Goal: Information Seeking & Learning: Learn about a topic

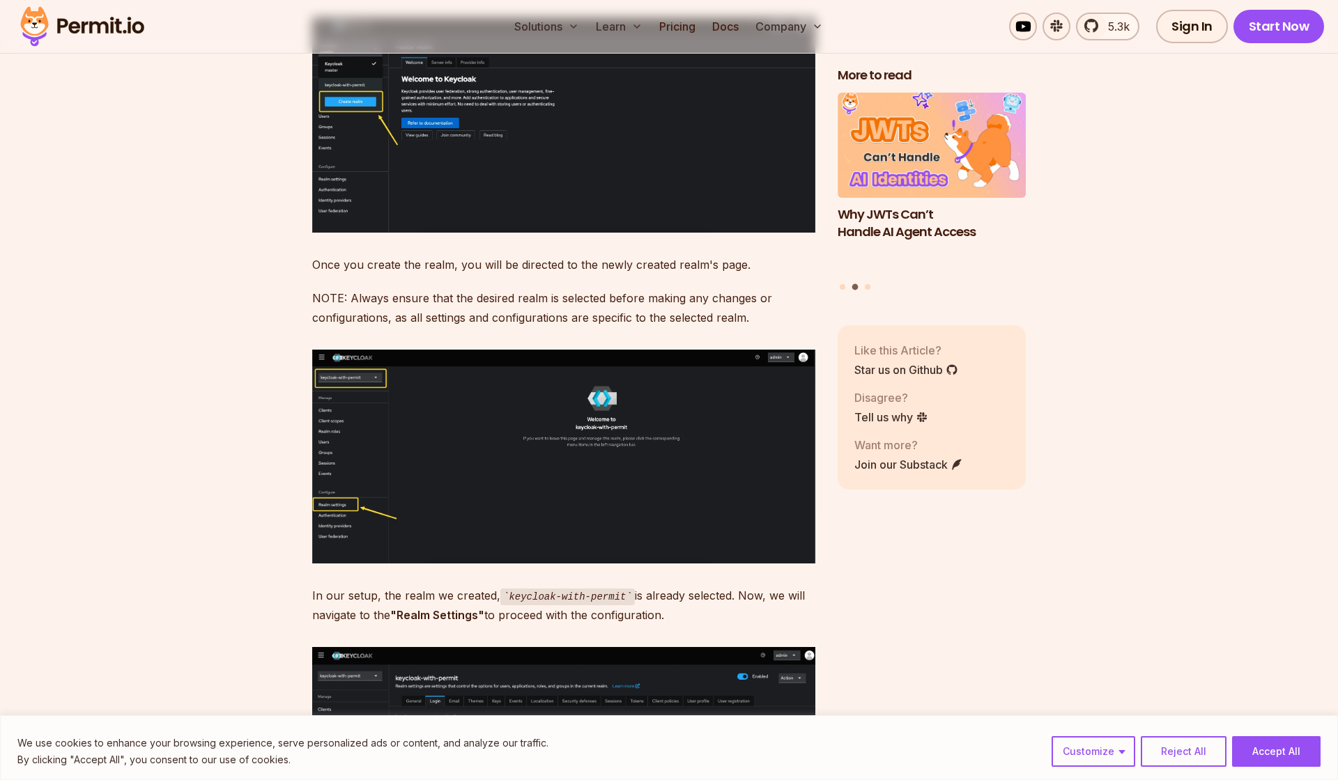
scroll to position [4156, 0]
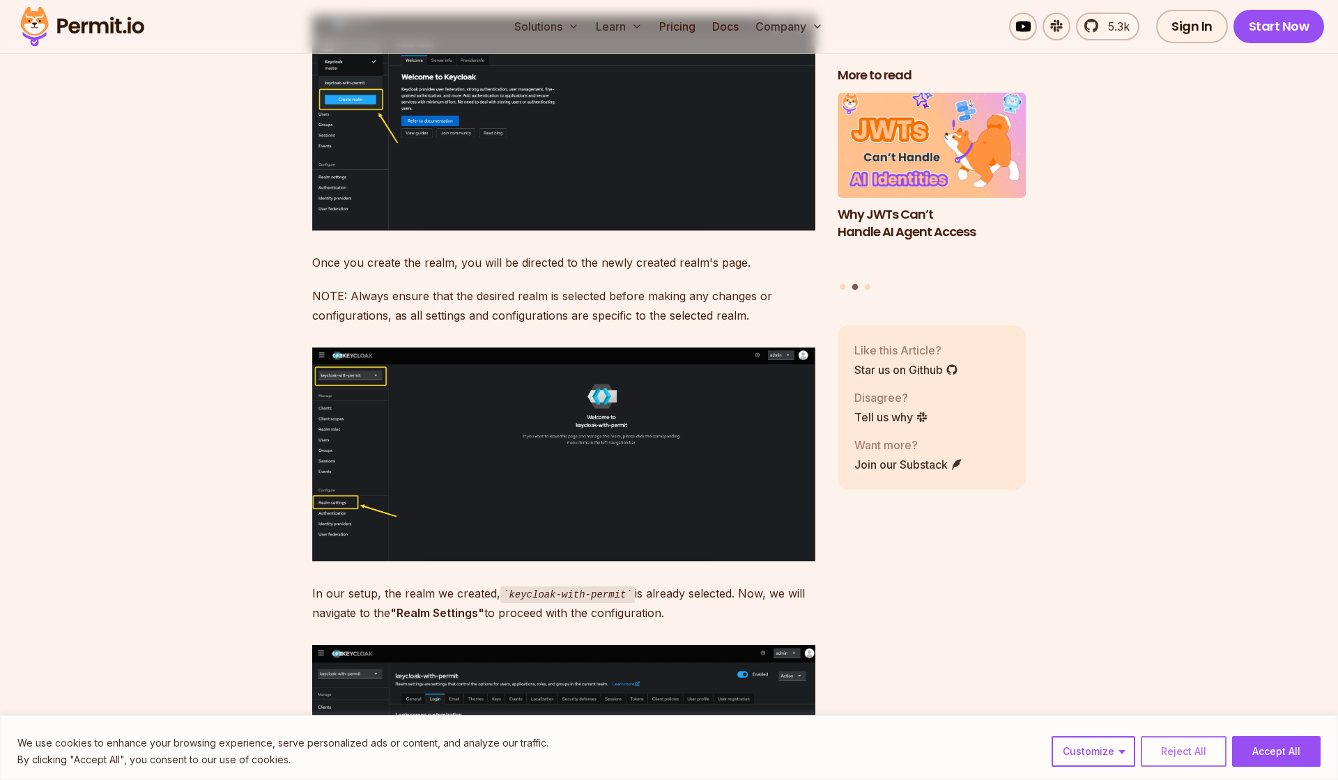
click at [1181, 750] on button "Reject All" at bounding box center [1183, 751] width 86 height 31
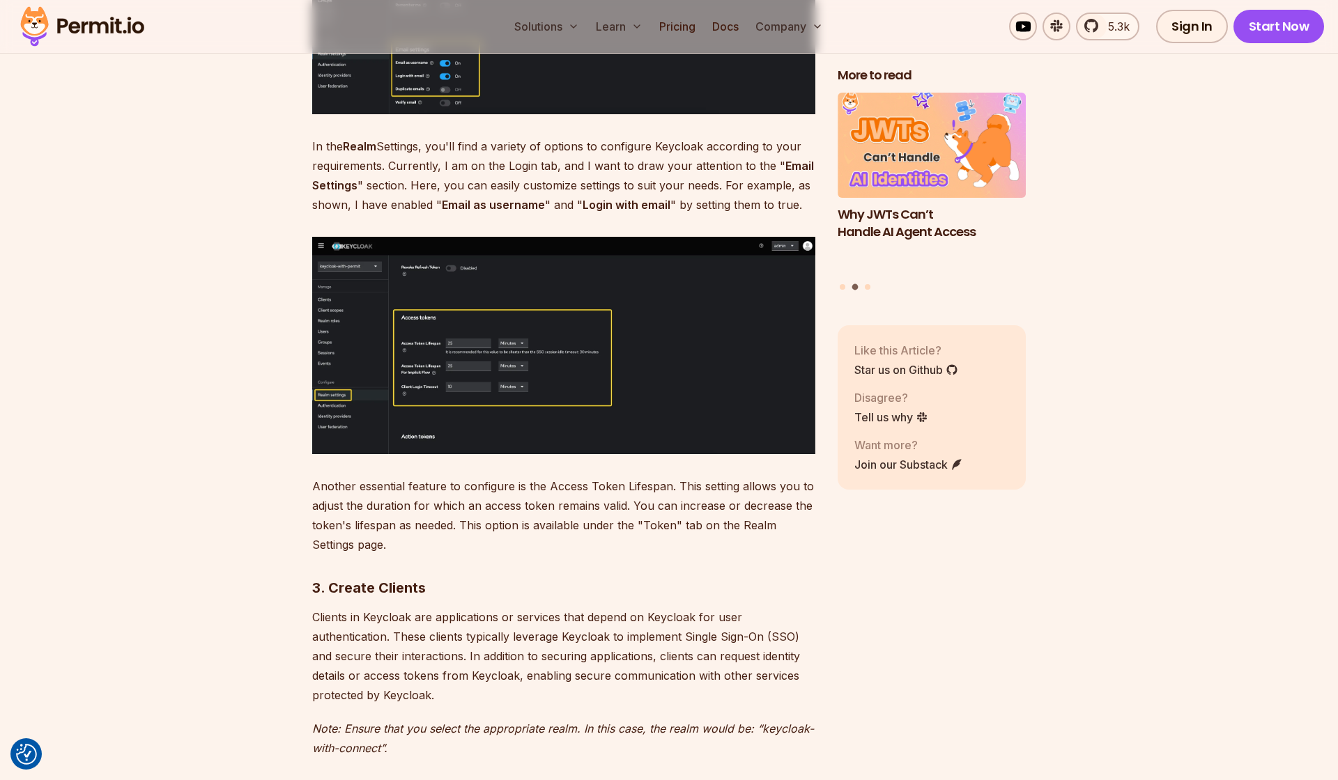
scroll to position [4907, 0]
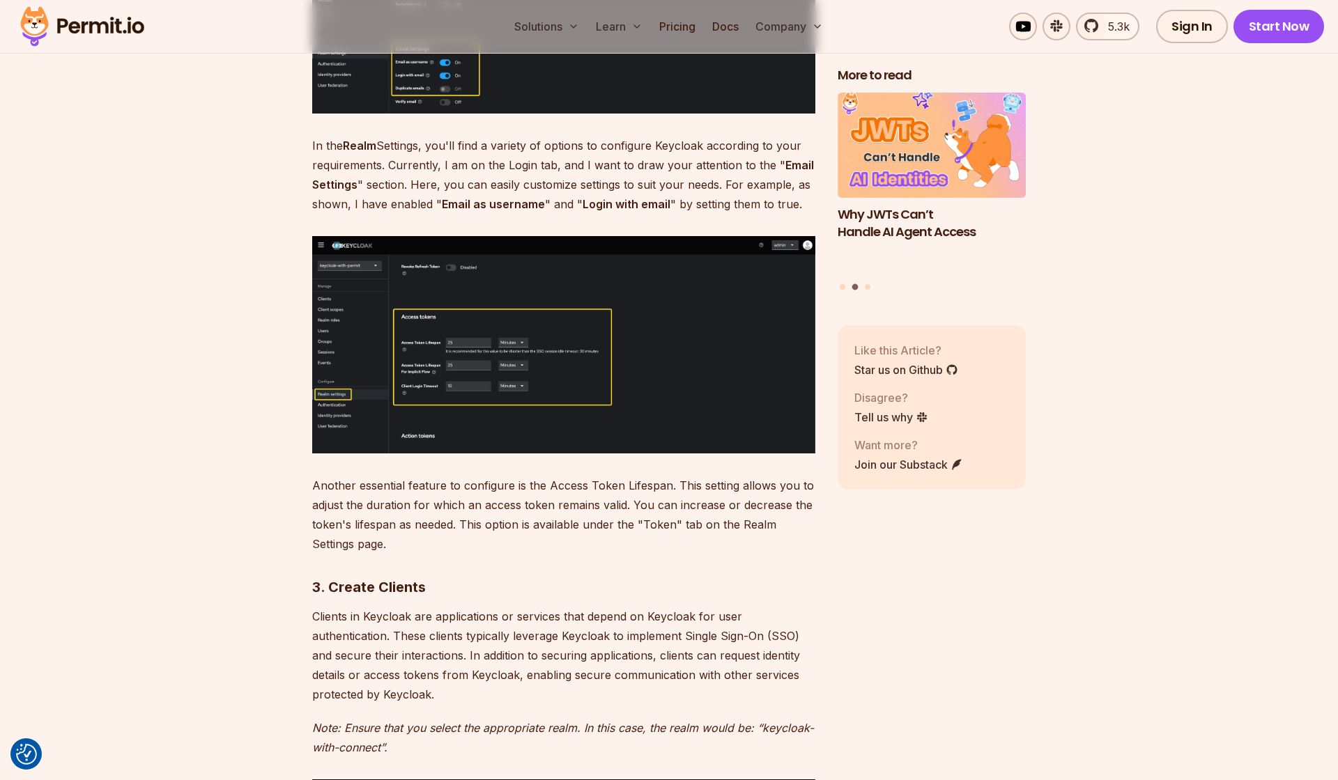
click at [576, 350] on img at bounding box center [563, 344] width 503 height 217
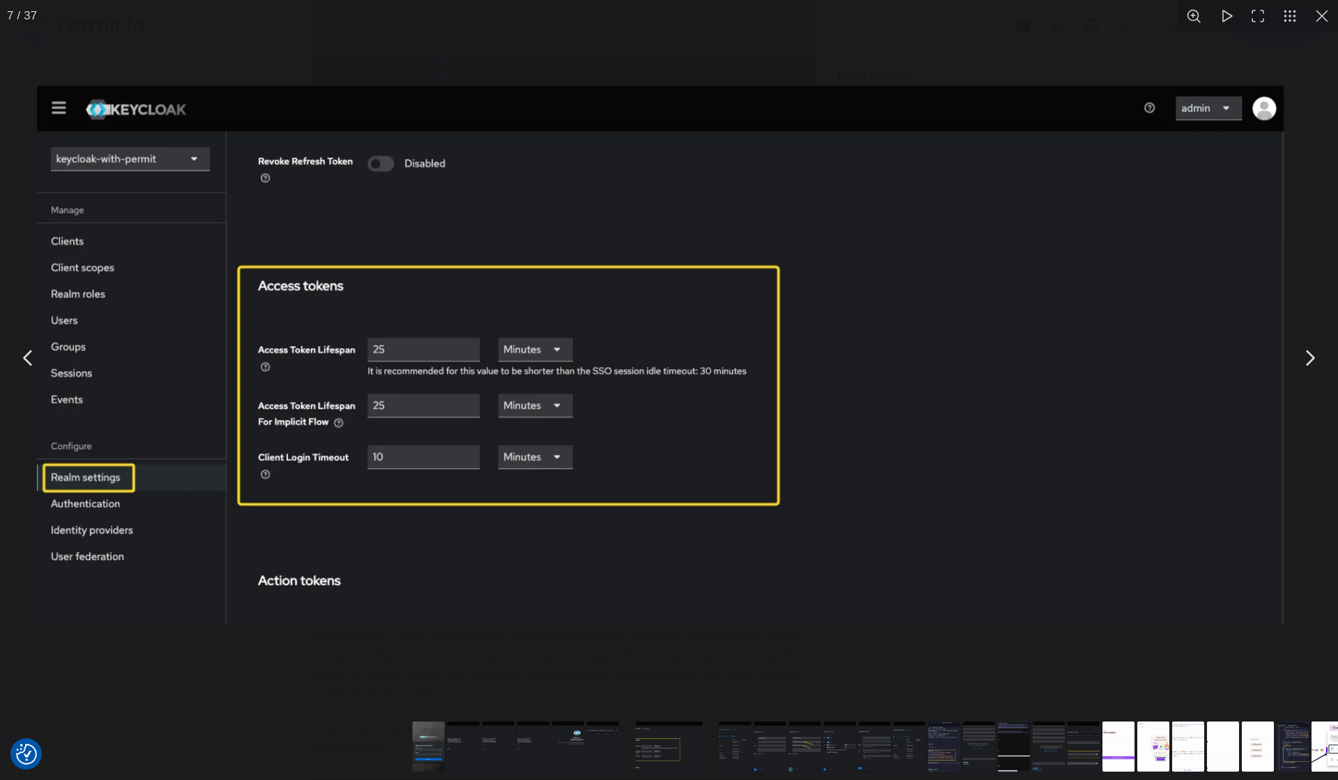
click at [541, 349] on img "You can close this modal content with the ESC key" at bounding box center [660, 355] width 1246 height 539
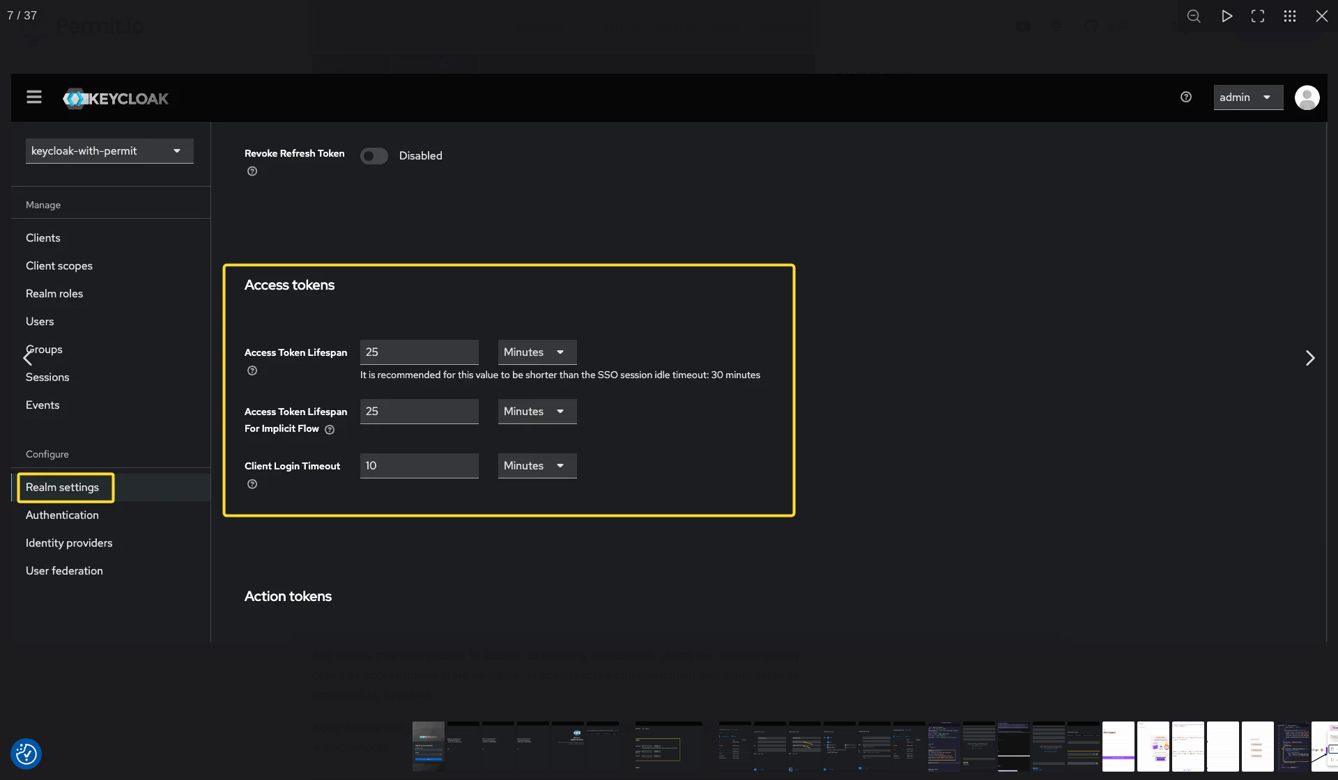
click at [816, 235] on img "You can close this modal content with the ESC key" at bounding box center [669, 358] width 1316 height 568
click at [1323, 22] on button "You can close this modal content with the ESC key" at bounding box center [1322, 16] width 32 height 32
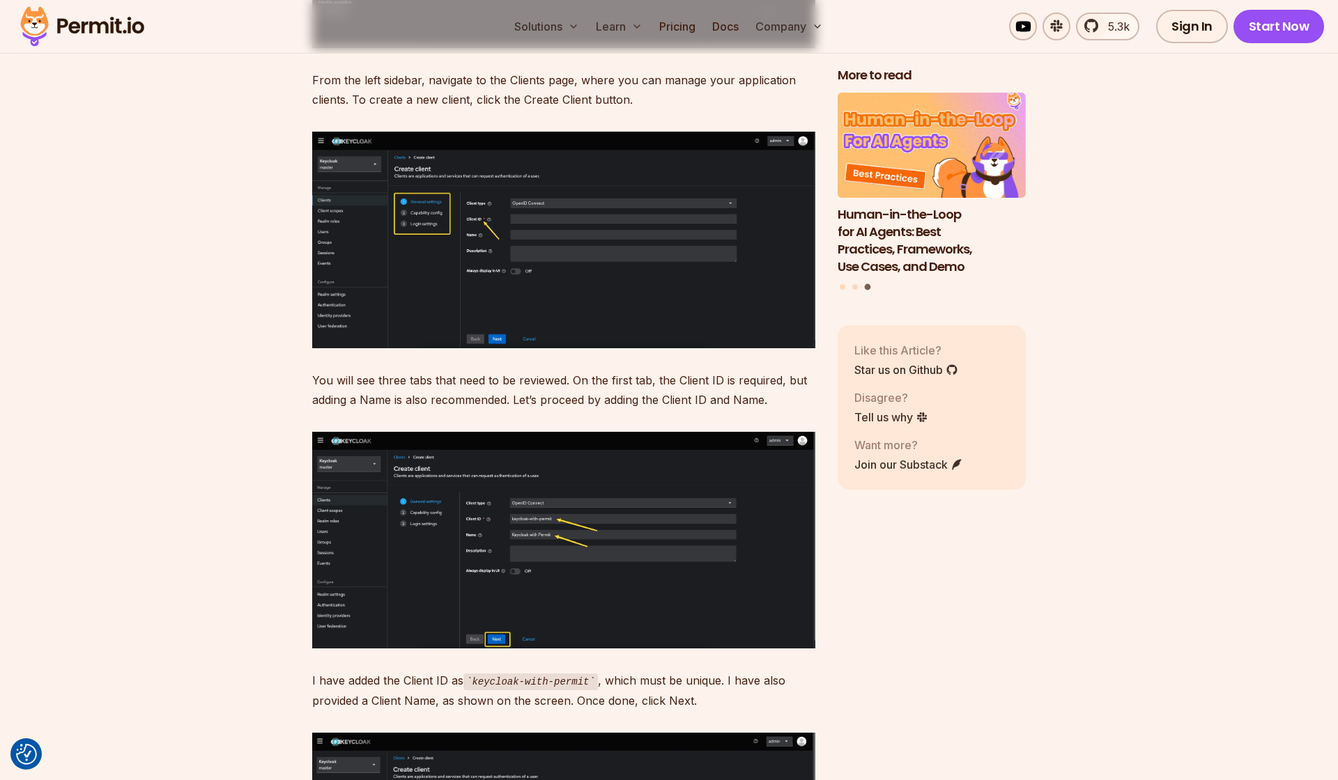
scroll to position [5862, 0]
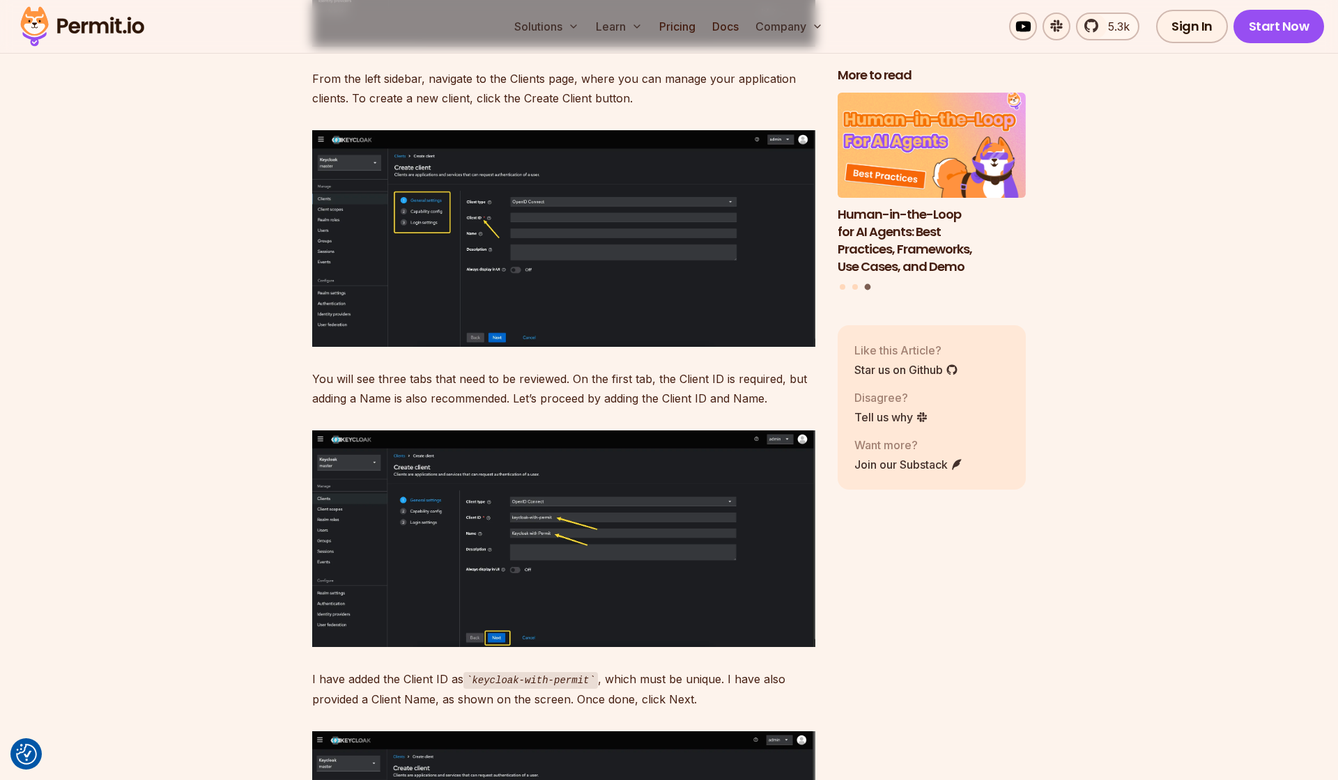
click at [552, 512] on img at bounding box center [563, 539] width 503 height 217
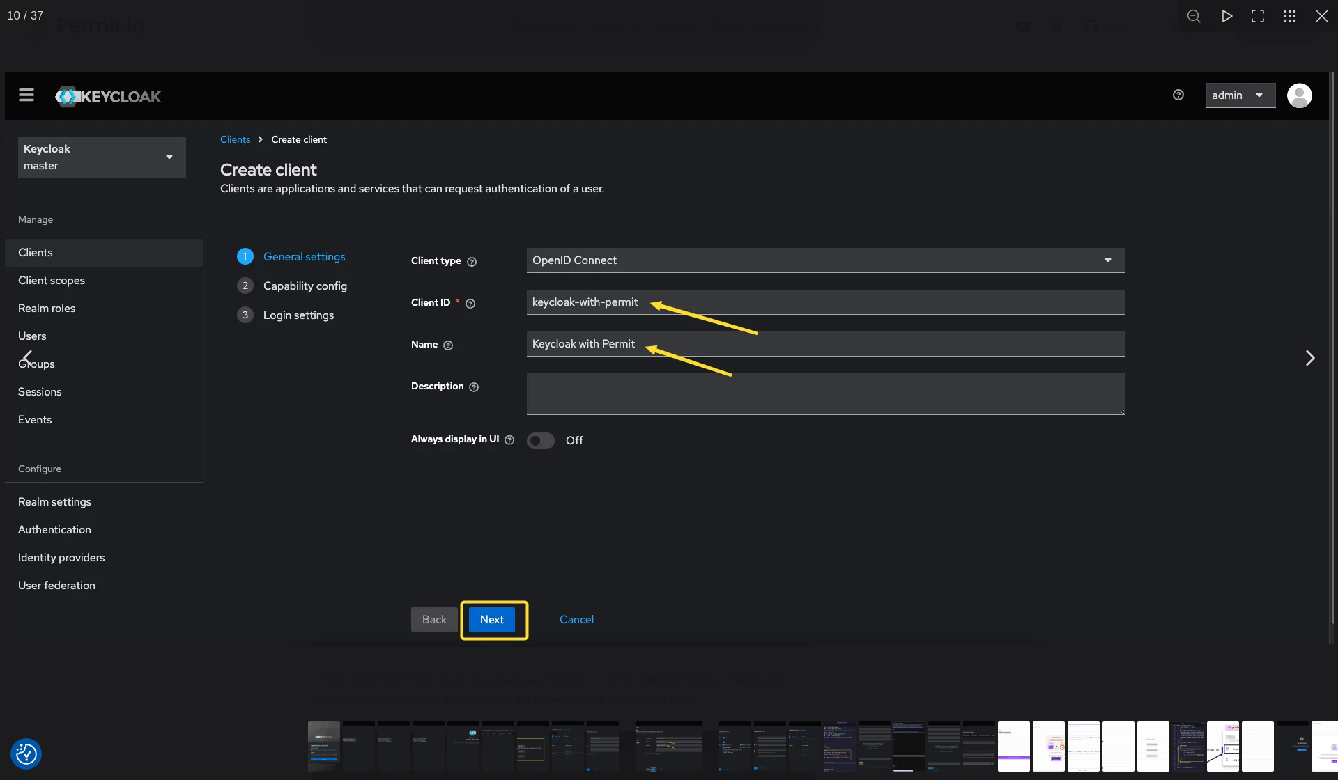
click at [1317, 19] on button "You can close this modal content with the ESC key" at bounding box center [1322, 16] width 32 height 32
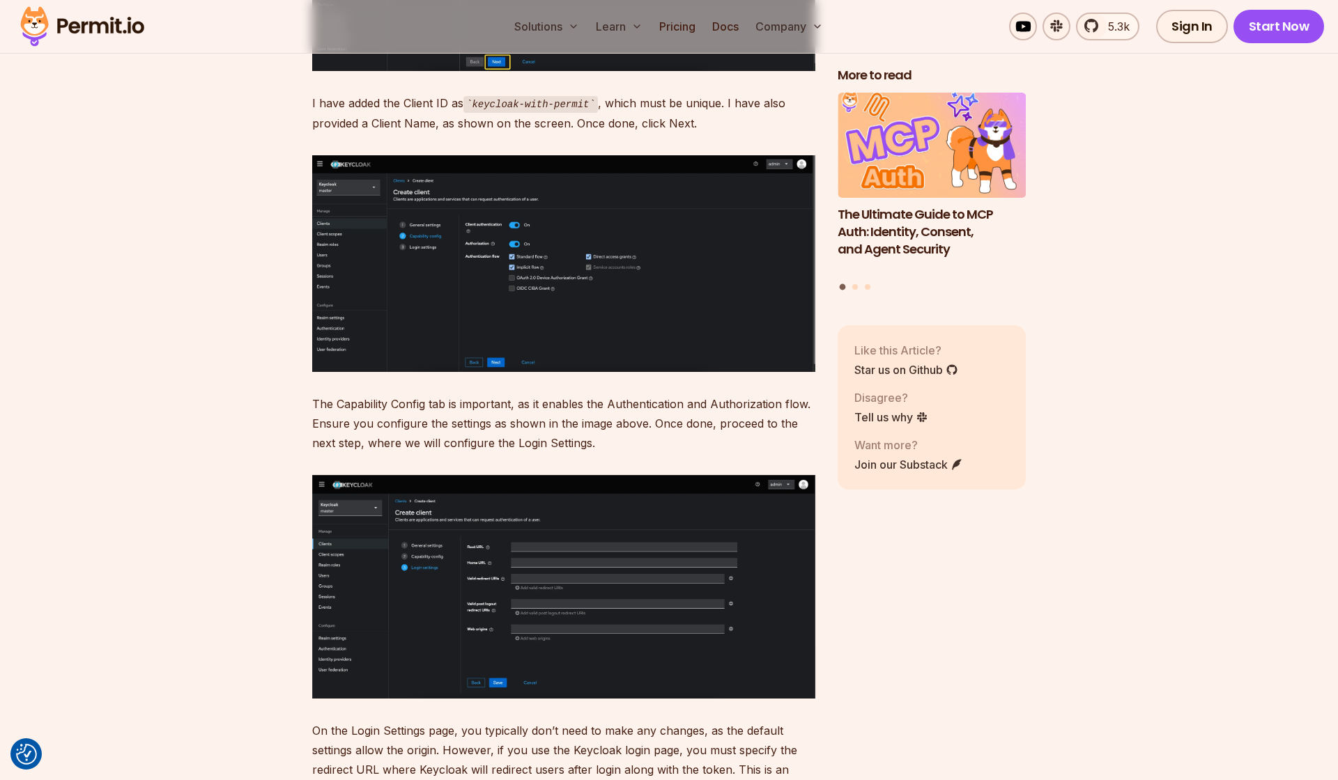
scroll to position [6438, 0]
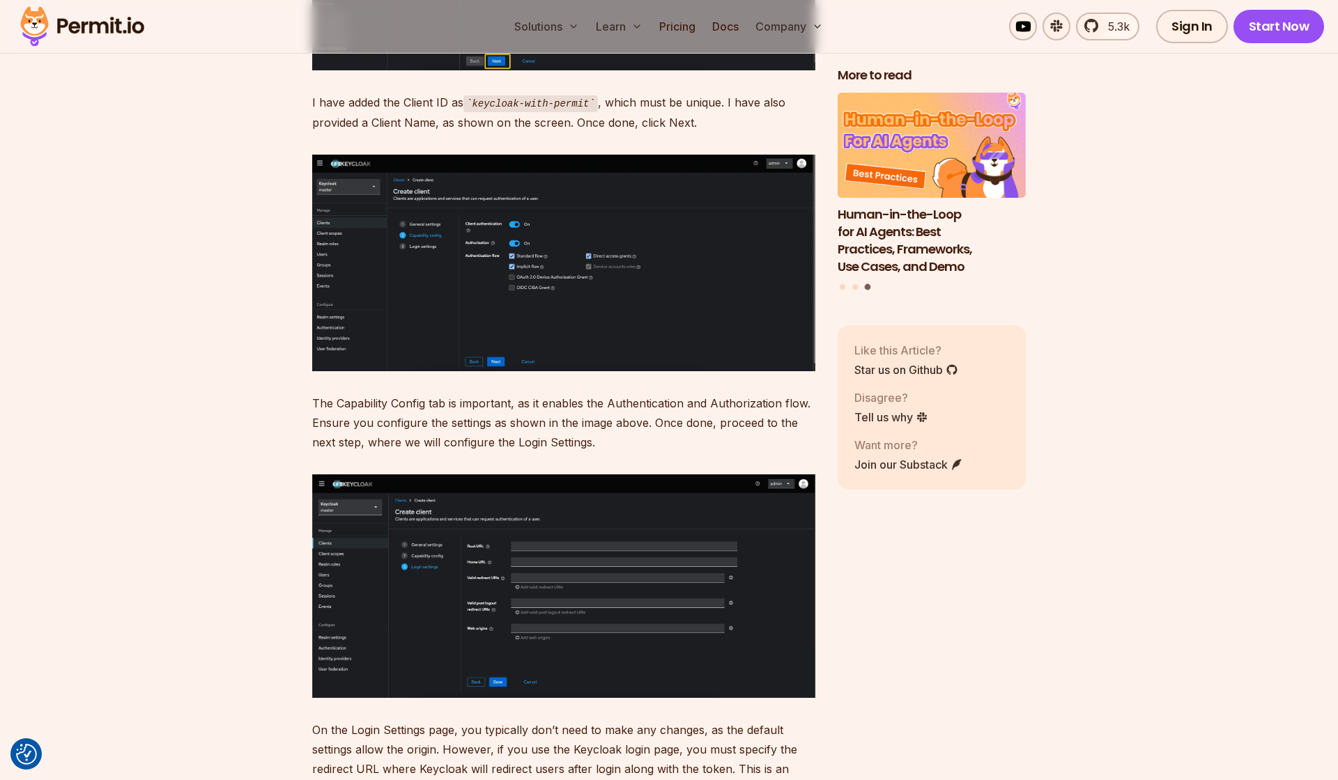
click at [479, 291] on img at bounding box center [563, 263] width 503 height 217
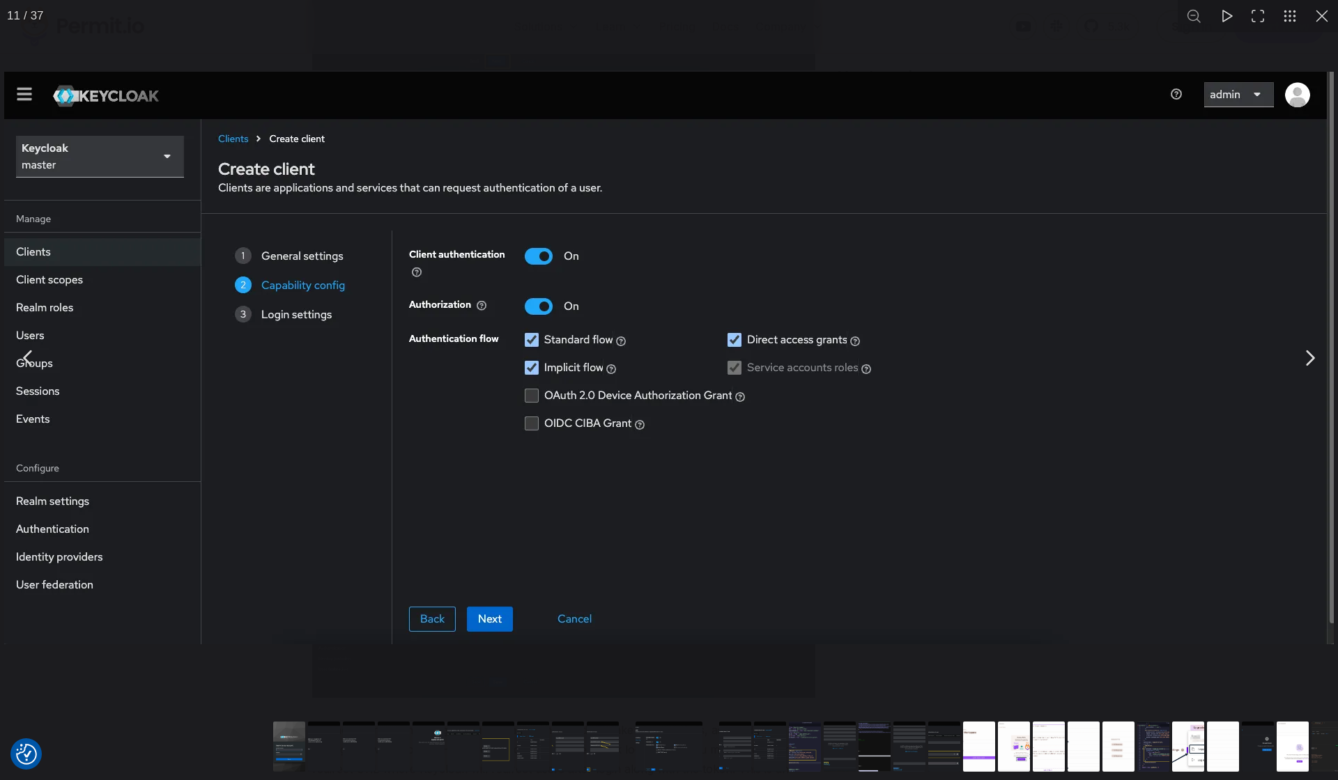
click at [1324, 12] on button "You can close this modal content with the ESC key" at bounding box center [1322, 16] width 32 height 32
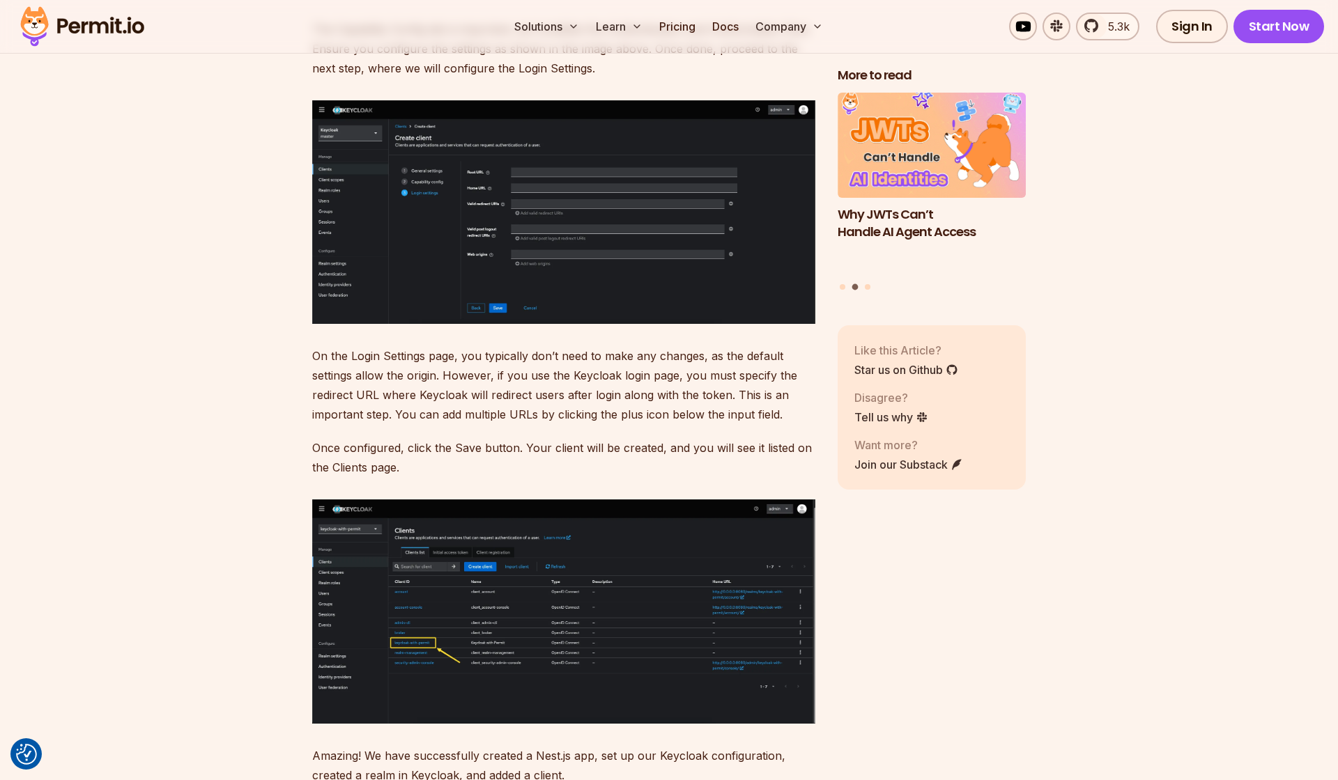
scroll to position [6816, 0]
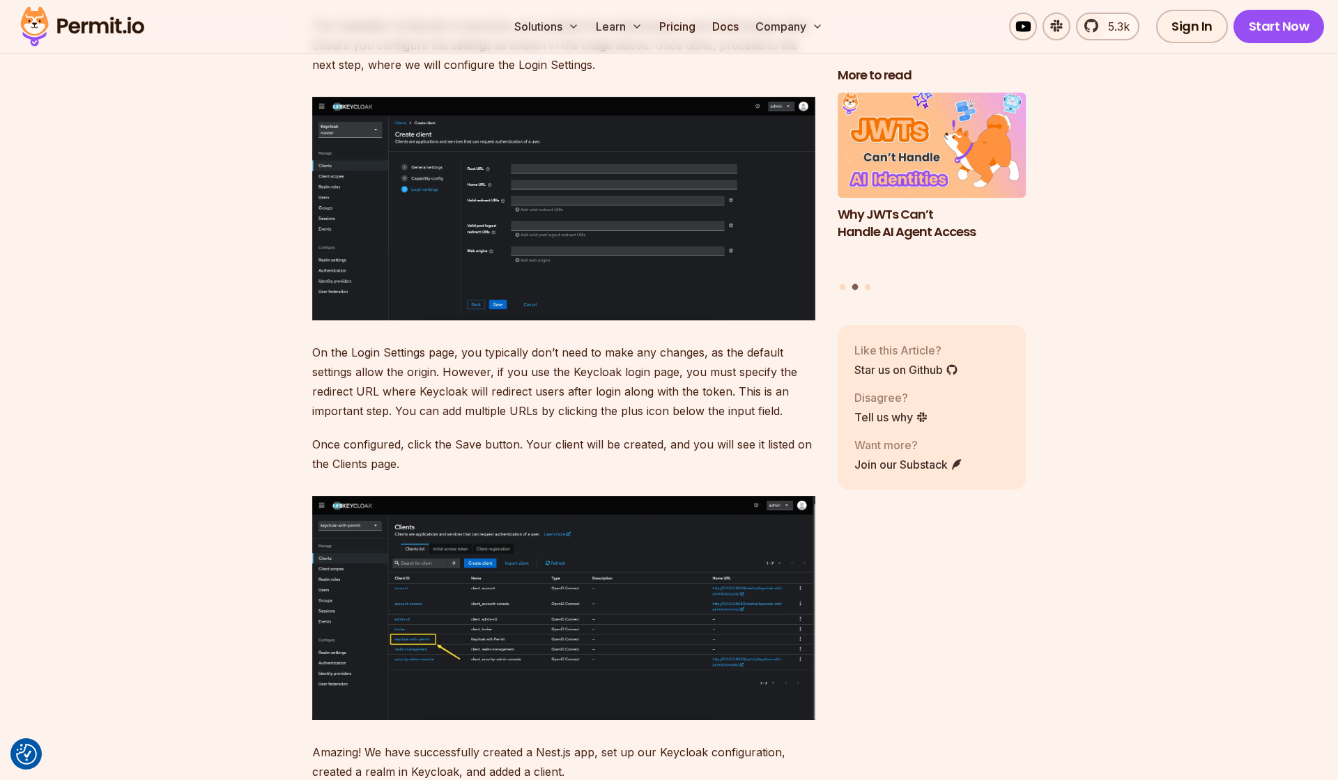
click at [528, 196] on img at bounding box center [563, 209] width 503 height 224
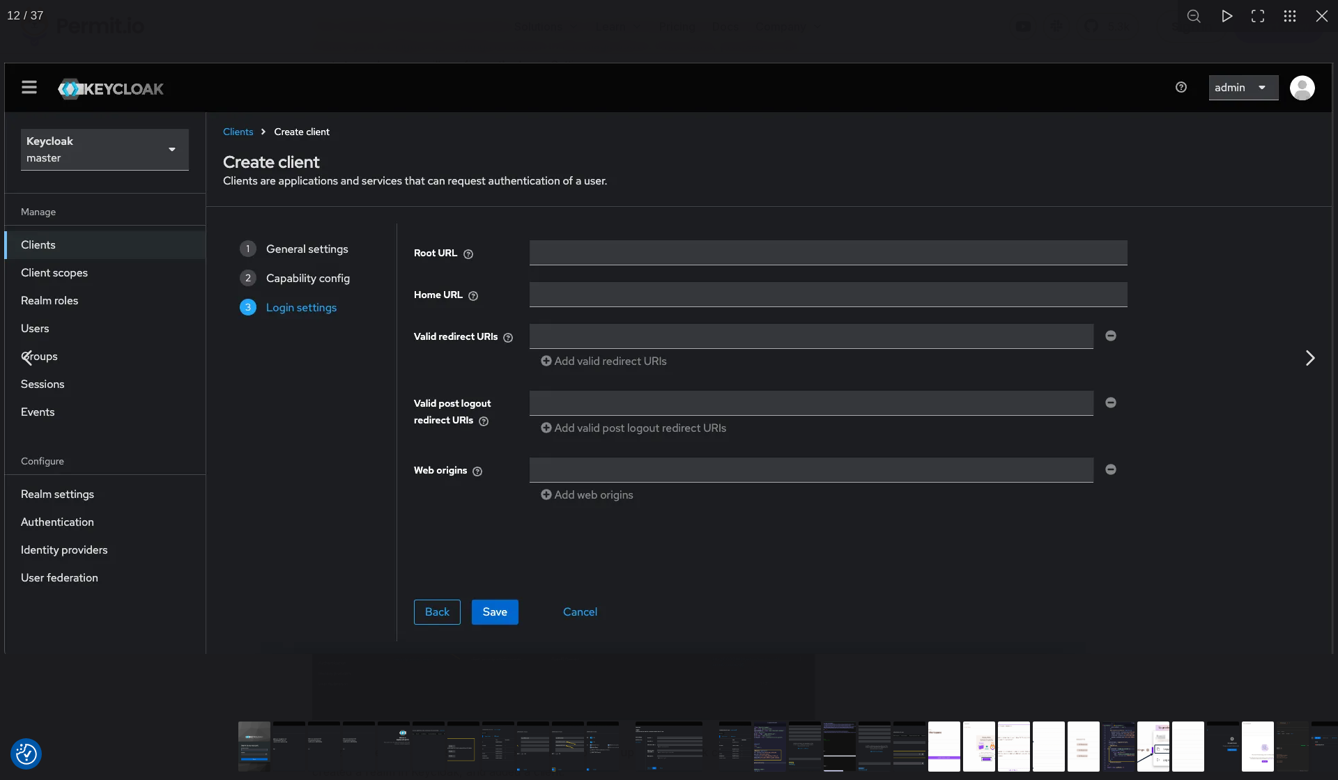
click at [502, 302] on img "You can close this modal content with the ESC key" at bounding box center [668, 358] width 1329 height 591
click at [1328, 16] on button "You can close this modal content with the ESC key" at bounding box center [1322, 16] width 32 height 32
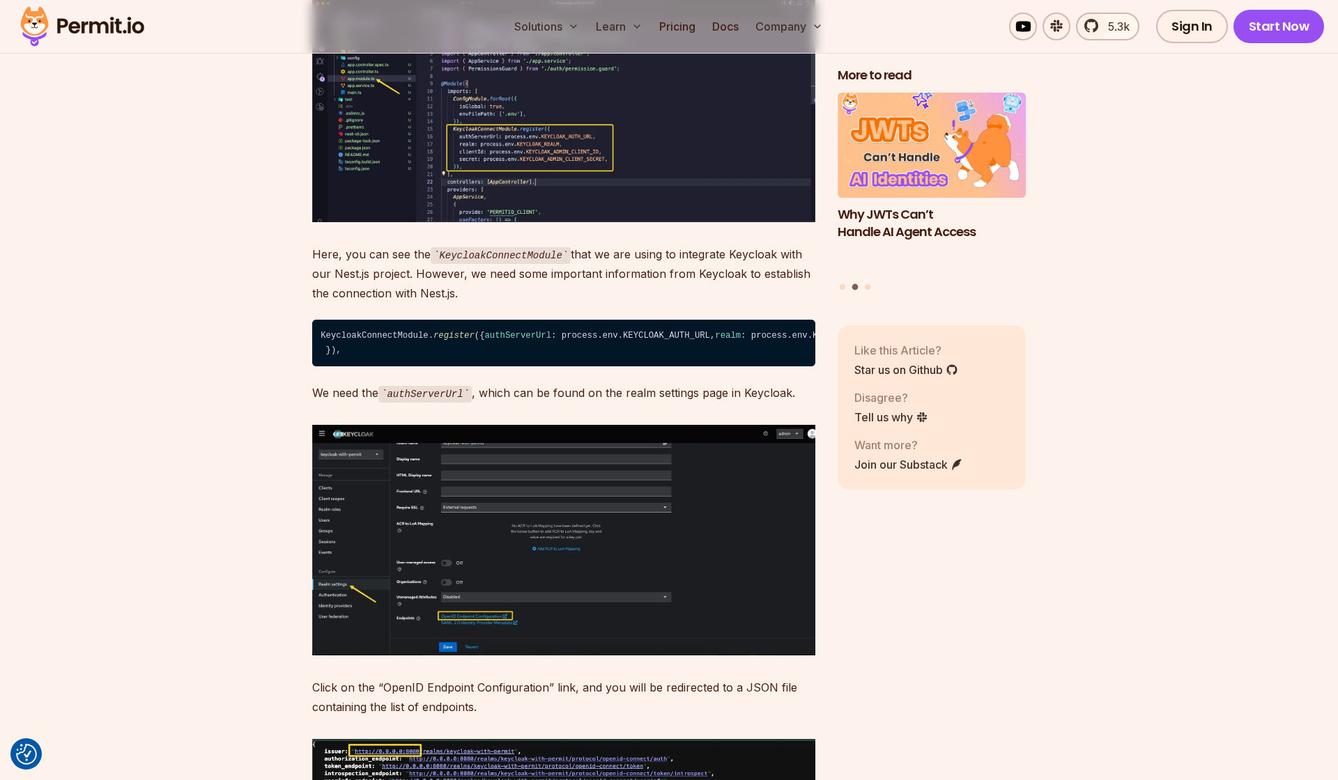
scroll to position [7863, 0]
